Goal: Task Accomplishment & Management: Use online tool/utility

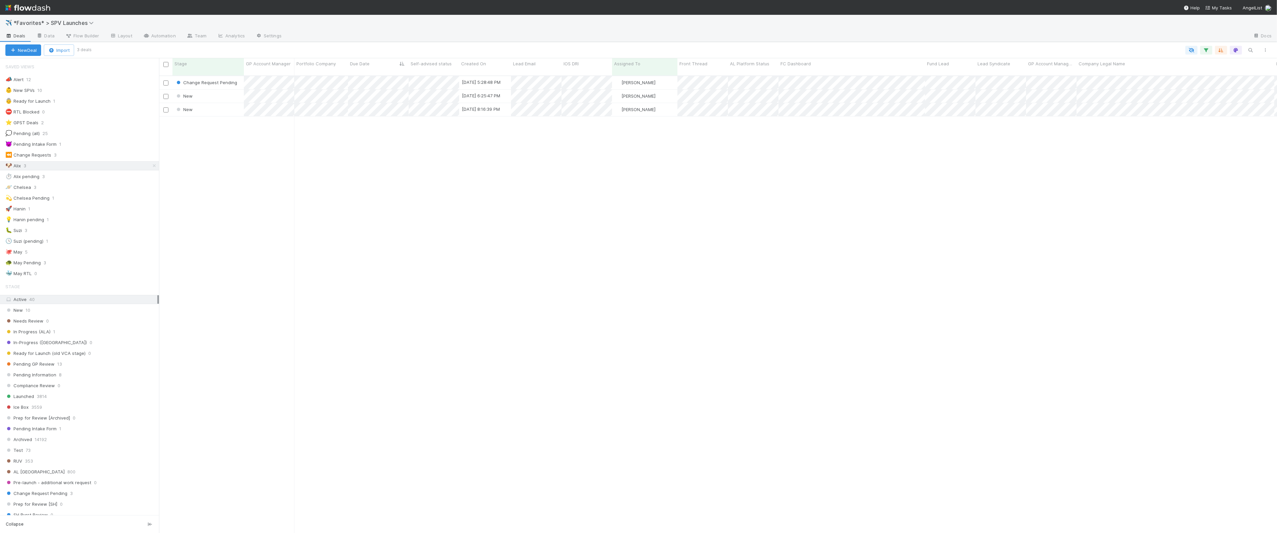
scroll to position [463, 1119]
click at [448, 173] on div "Change Request Pending [DATE] 5:28:48 PM [PERSON_NAME] 0 0 0 0 0 0 0 1 1 0 0 Ne…" at bounding box center [718, 307] width 1118 height 463
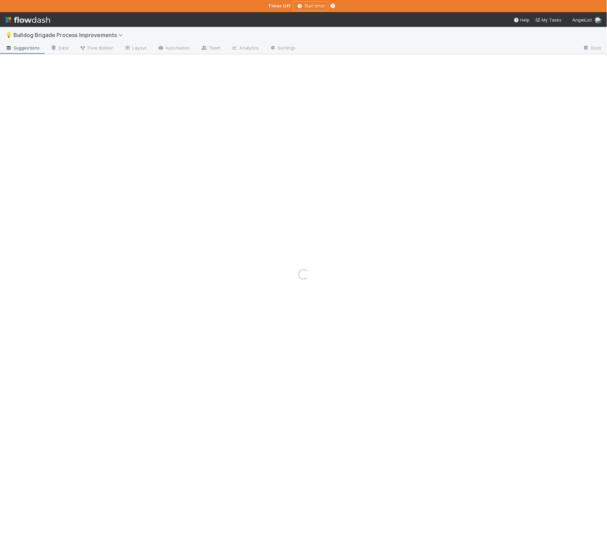
click at [55, 35] on div "Loading..." at bounding box center [303, 275] width 607 height 520
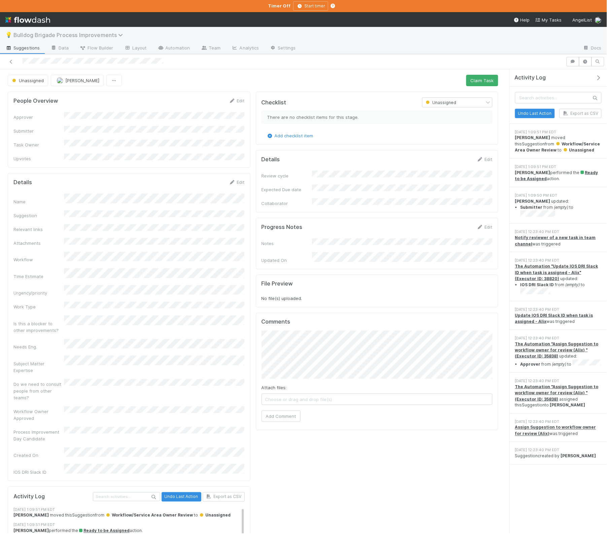
click at [53, 35] on span "Bulldog Brigade Process Improvements" at bounding box center [69, 35] width 113 height 7
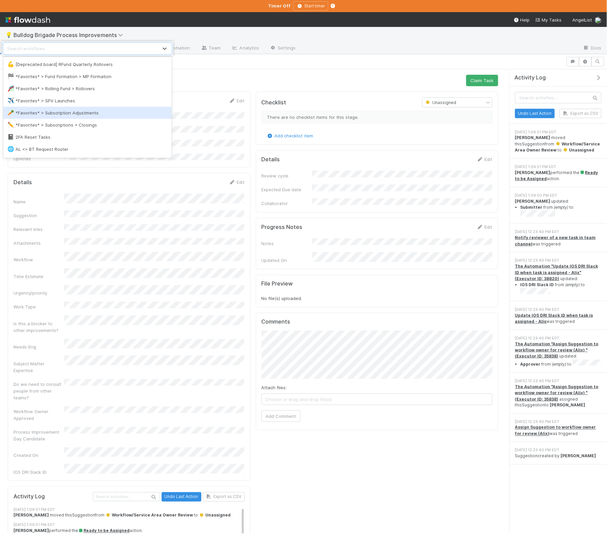
click at [105, 118] on div "🥕 *Favorites* > Subscription Adjustments" at bounding box center [87, 113] width 168 height 12
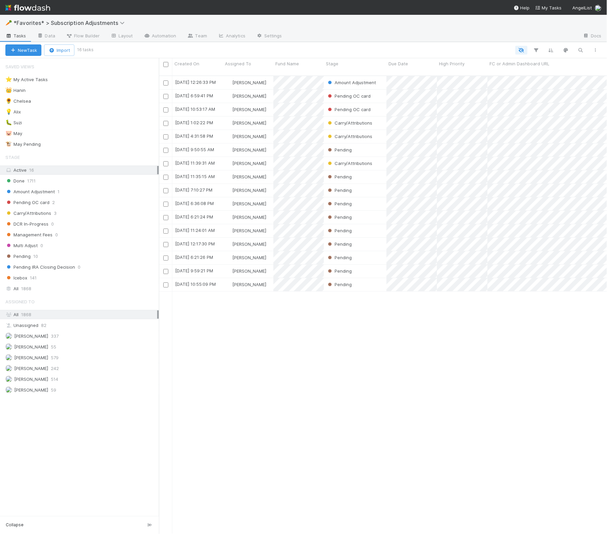
scroll to position [464, 449]
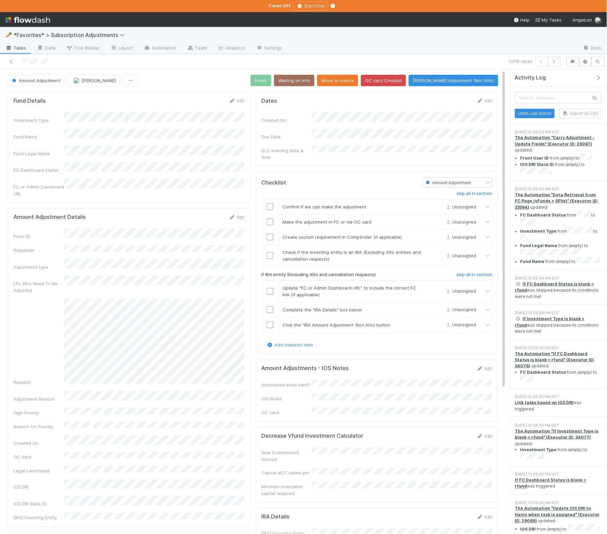
click at [604, 77] on button "button" at bounding box center [601, 78] width 14 height 6
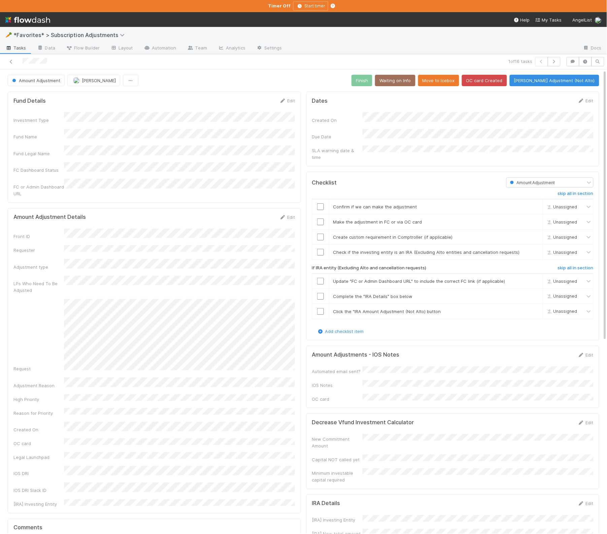
click at [308, 165] on div "Dates Edit Created On Due Date SLA warning date & time Checklist Amount Adjustm…" at bounding box center [453, 486] width 299 height 794
click at [9, 61] on icon at bounding box center [11, 62] width 7 height 4
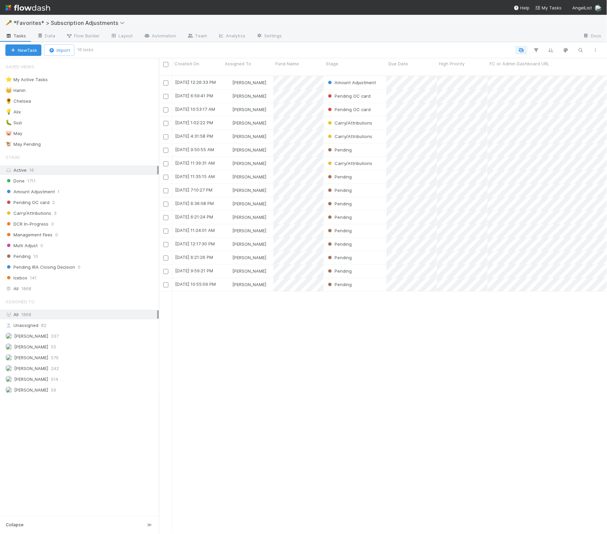
scroll to position [464, 449]
click at [139, 192] on div "Amount Adjustment 1" at bounding box center [82, 192] width 154 height 8
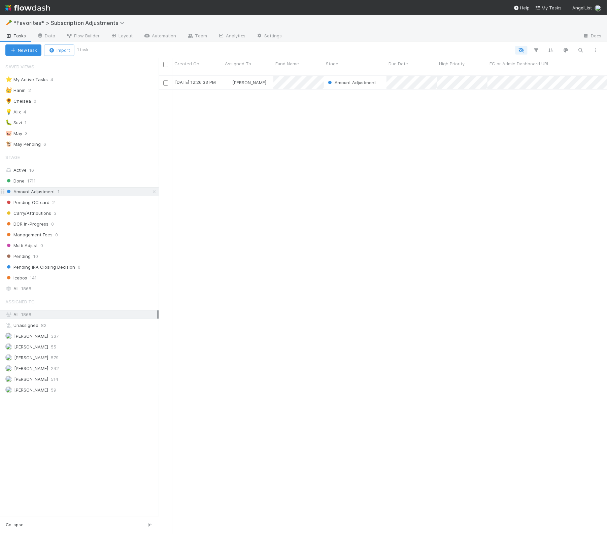
scroll to position [464, 449]
click at [101, 254] on div "Pending 10" at bounding box center [82, 256] width 154 height 8
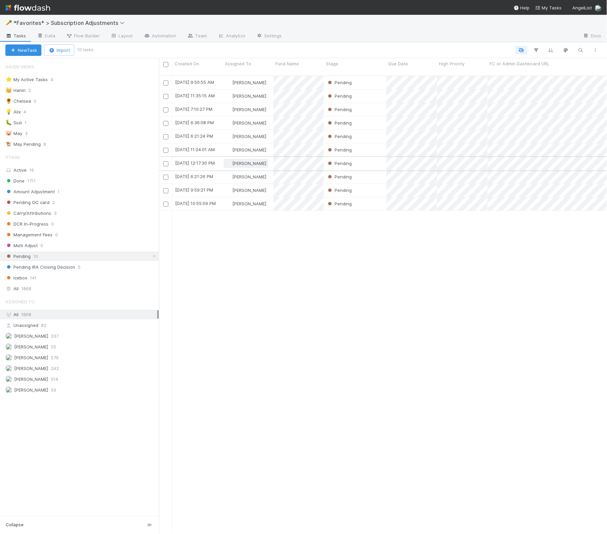
scroll to position [464, 449]
click at [144, 204] on div "Pending OC card 2" at bounding box center [82, 202] width 154 height 8
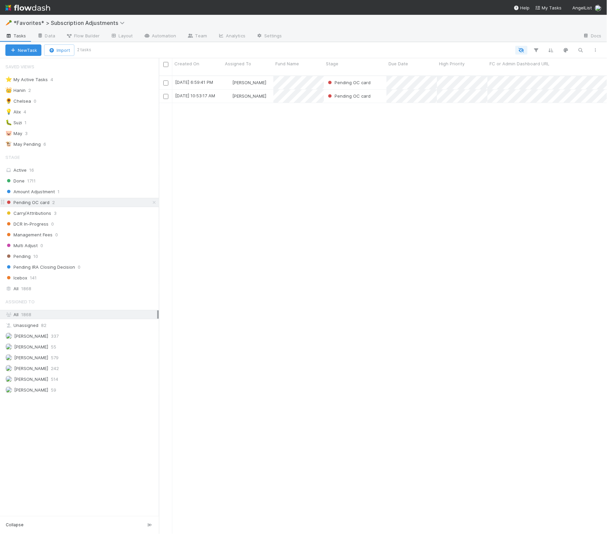
scroll to position [464, 449]
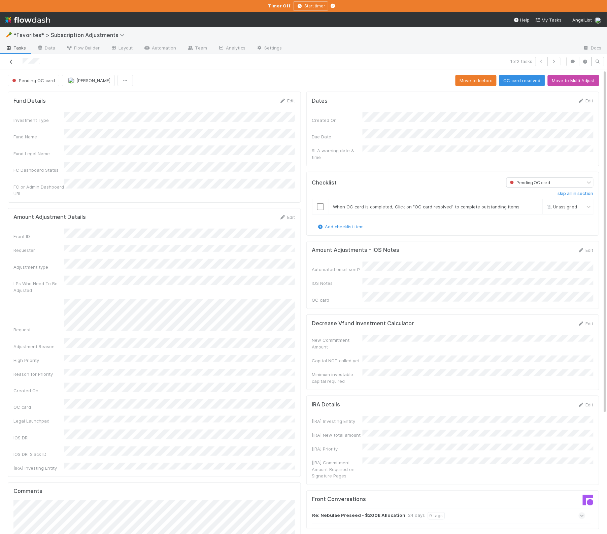
click at [9, 62] on icon at bounding box center [11, 62] width 7 height 4
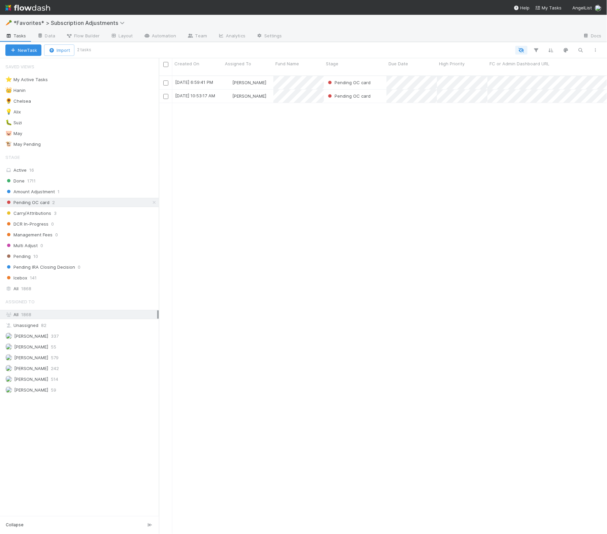
scroll to position [464, 449]
click at [138, 57] on div "New Task Import 2 tasks" at bounding box center [303, 50] width 607 height 16
click at [202, 117] on div "8/13/25, 6:59:41 PM Hanin Almoallim Pending OC card 8/14/25, 1:28:04 PM 1 0 0 8…" at bounding box center [383, 308] width 449 height 464
click at [124, 194] on div "Amount Adjustment 1" at bounding box center [82, 192] width 154 height 8
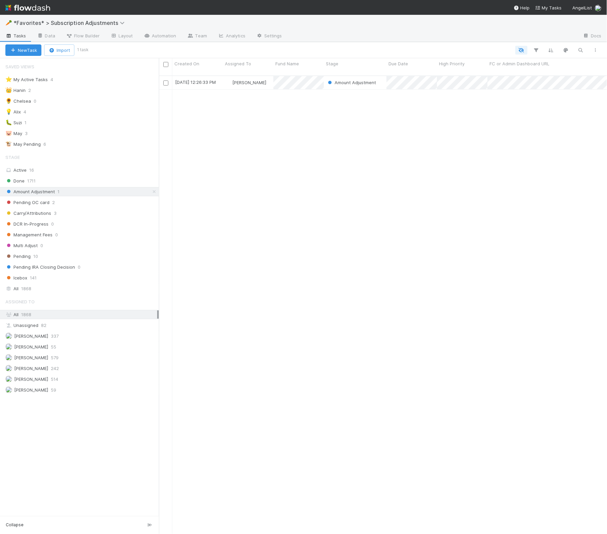
scroll to position [464, 449]
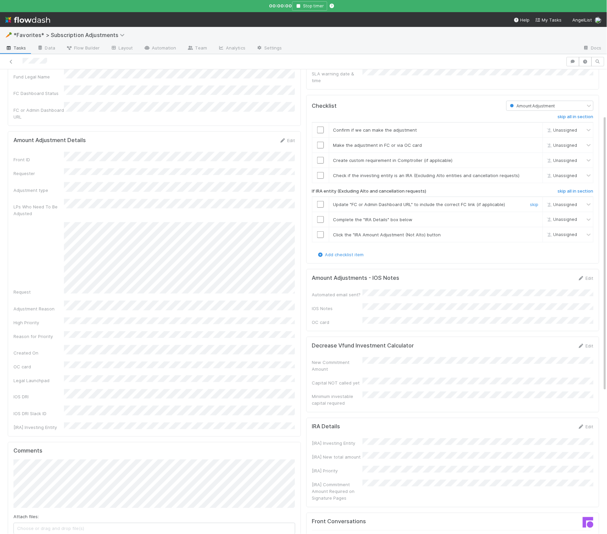
scroll to position [78, 0]
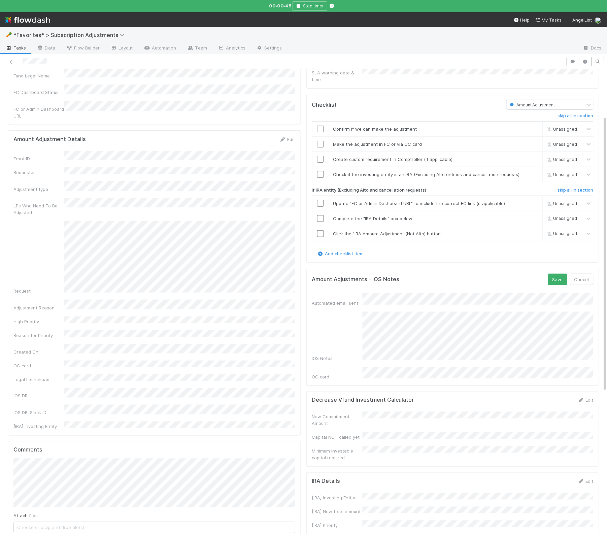
click at [393, 288] on form "Amount Adjustments - IOS Notes Save Cancel Automated email sent? IOS Notes OC c…" at bounding box center [453, 327] width 282 height 106
drag, startPoint x: 587, startPoint y: 274, endPoint x: 581, endPoint y: 265, distance: 11.1
click at [587, 274] on button "Cancel" at bounding box center [582, 279] width 24 height 11
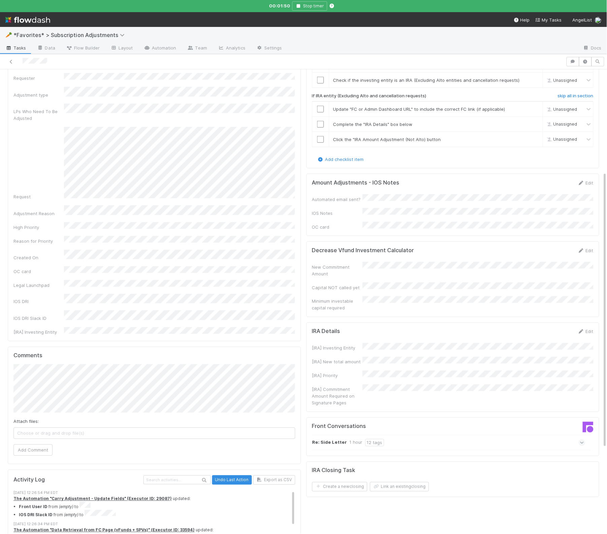
scroll to position [183, 0]
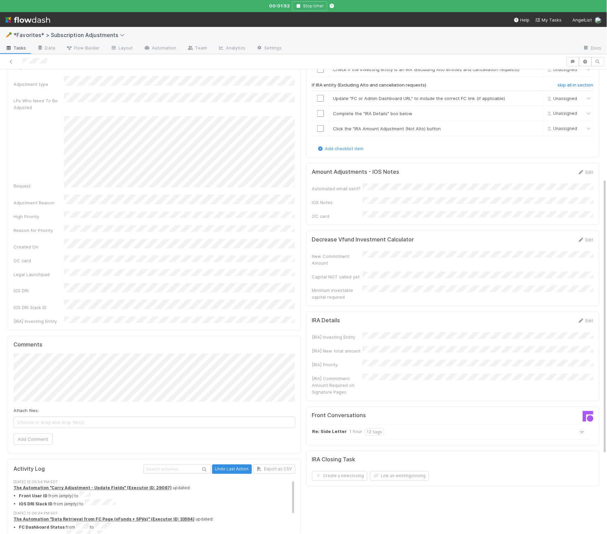
click at [455, 231] on div "Decrease Vfund Investment Calculator Edit New Commitment Amount Capital NOT cal…" at bounding box center [453, 269] width 293 height 76
